Goal: Information Seeking & Learning: Learn about a topic

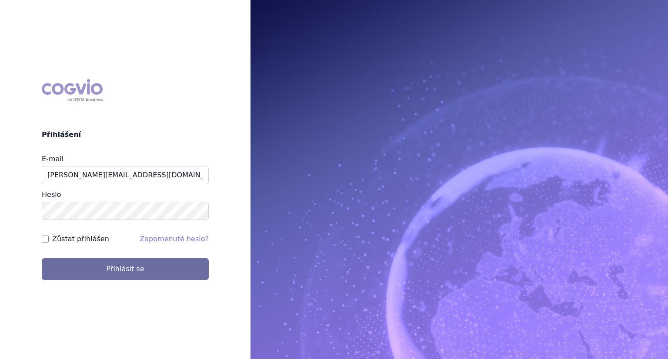
click at [42, 258] on button "Přihlásit se" at bounding box center [125, 269] width 167 height 22
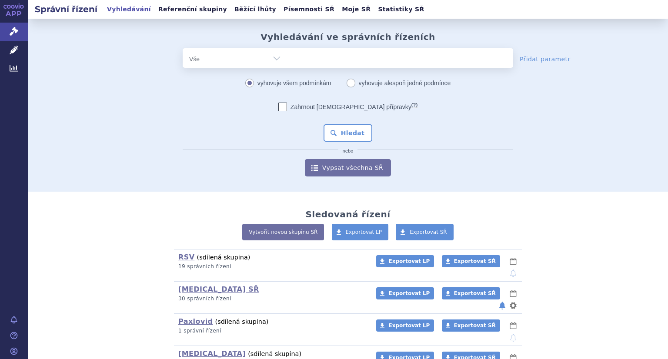
click at [323, 61] on div "odstranit Vše Spisová značka Typ SŘ Přípravek/SUKL kód" at bounding box center [348, 58] width 330 height 20
click at [199, 285] on link "Keytruda SŘ" at bounding box center [218, 289] width 81 height 8
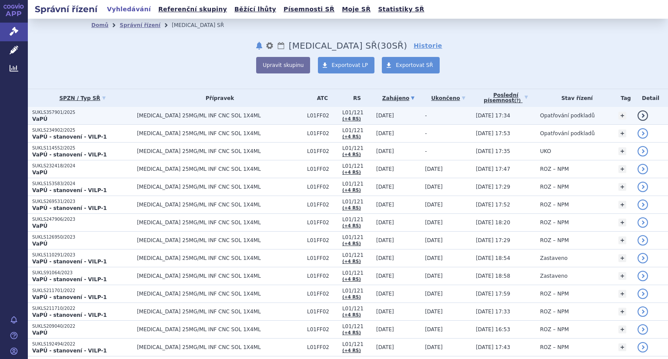
click at [150, 120] on td "KEYTRUDA 25MG/ML INF CNC SOL 1X4ML" at bounding box center [218, 116] width 170 height 18
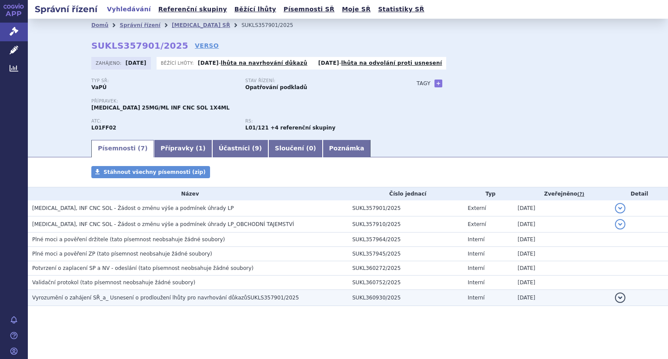
click at [141, 299] on span "Vyrozumění o zahájení SŘ_a_ Usnesení o prodloužení lhůty pro navrhování důkazůS…" at bounding box center [165, 298] width 266 height 6
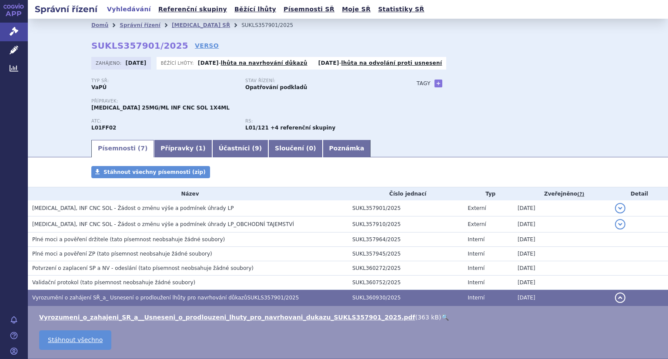
click at [441, 319] on link "🔍" at bounding box center [444, 317] width 7 height 7
